Goal: Complete application form

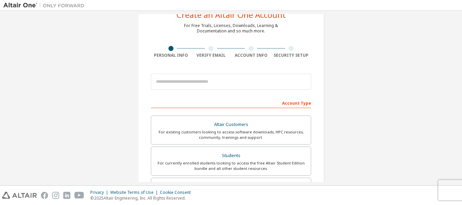
scroll to position [16, 0]
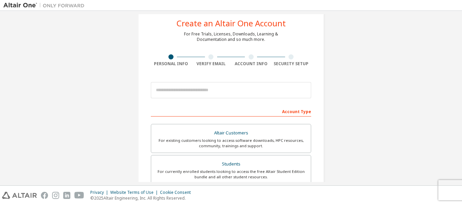
click at [210, 60] on div "Verify Email" at bounding box center [211, 60] width 40 height 12
drag, startPoint x: 461, startPoint y: 73, endPoint x: 462, endPoint y: 110, distance: 36.9
click at [462, 110] on div "Create an Altair One Account For Free Trials, Licenses, Downloads, Learning & D…" at bounding box center [231, 98] width 462 height 175
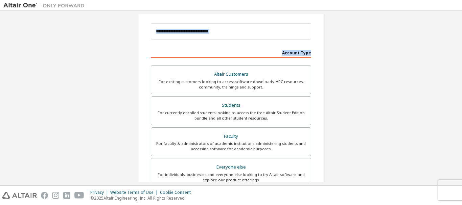
scroll to position [0, 0]
